Goal: Find specific page/section: Find specific page/section

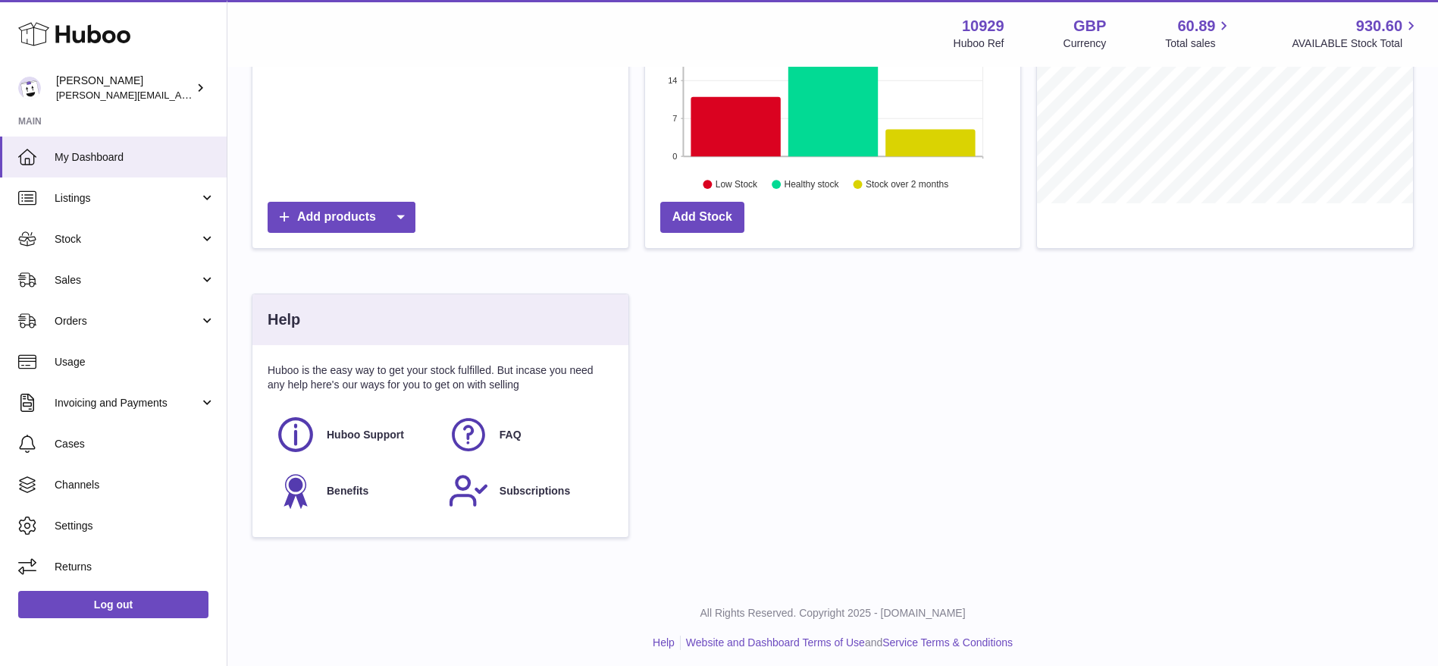
scroll to position [38, 0]
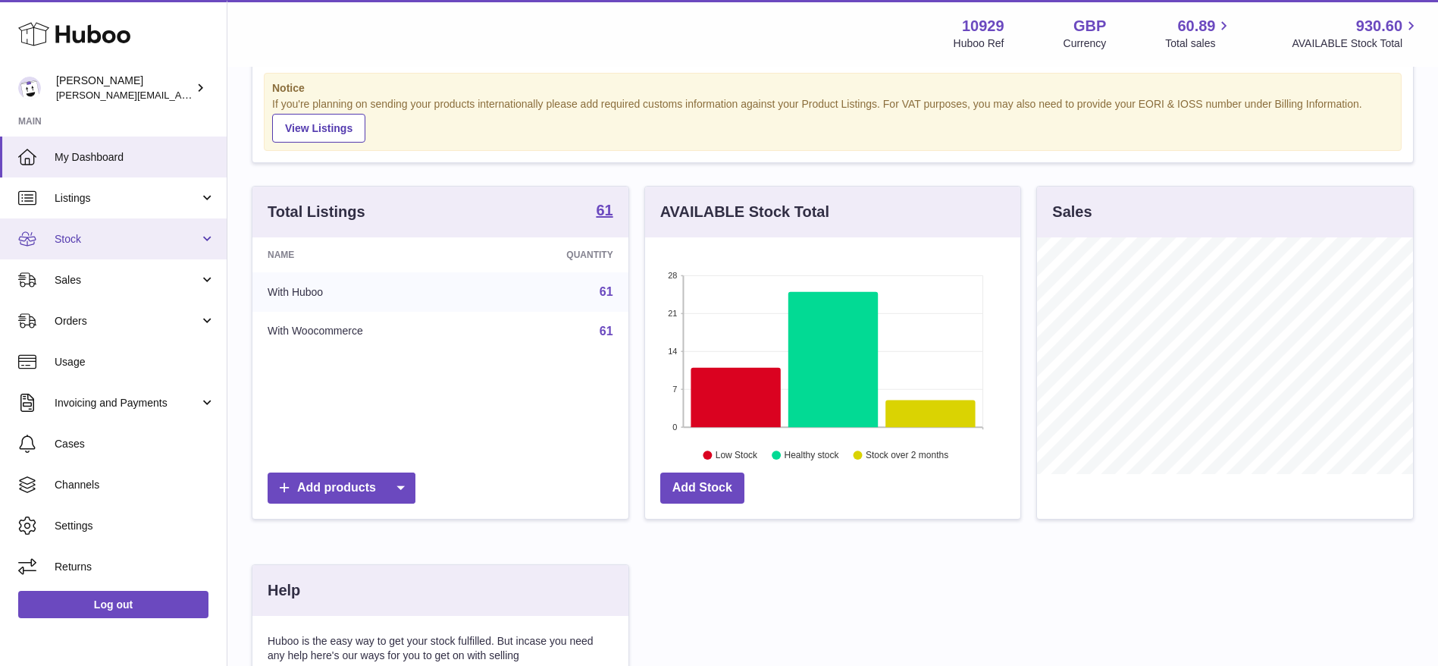
click at [44, 221] on link "Stock" at bounding box center [113, 238] width 227 height 41
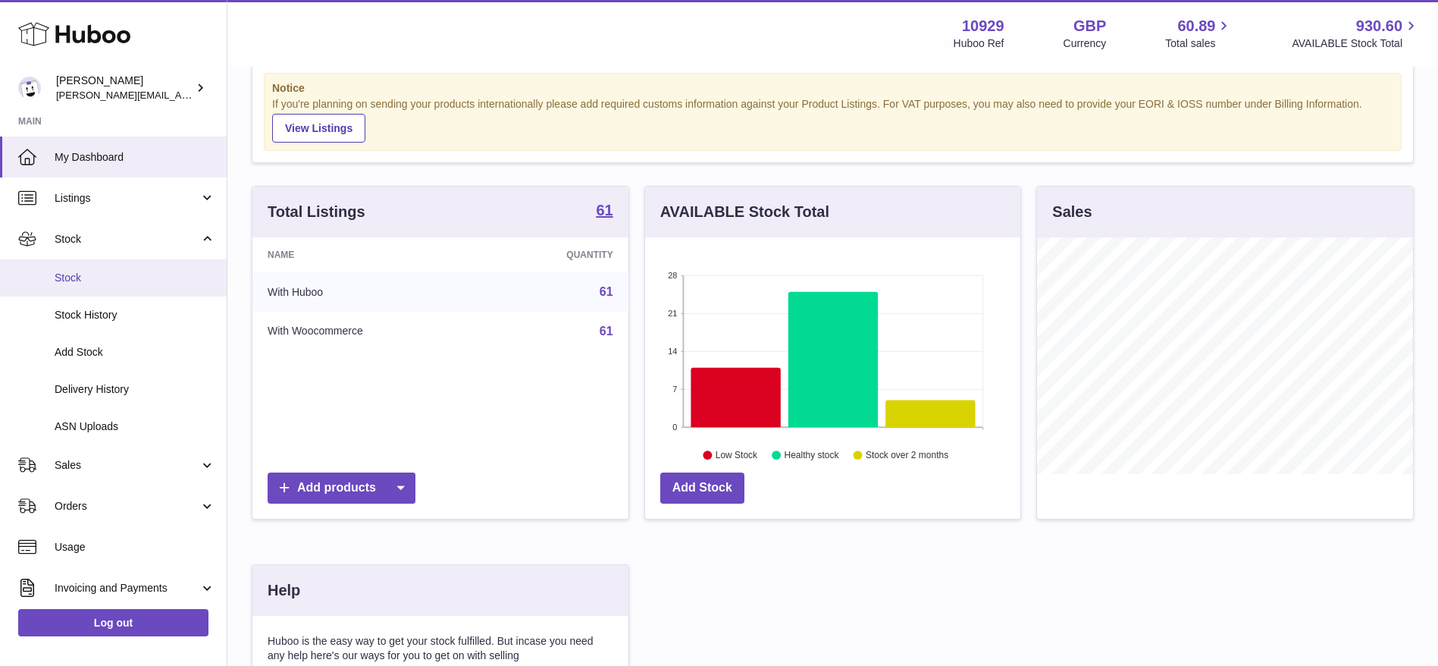
click at [83, 281] on span "Stock" at bounding box center [135, 278] width 161 height 14
